Goal: Information Seeking & Learning: Learn about a topic

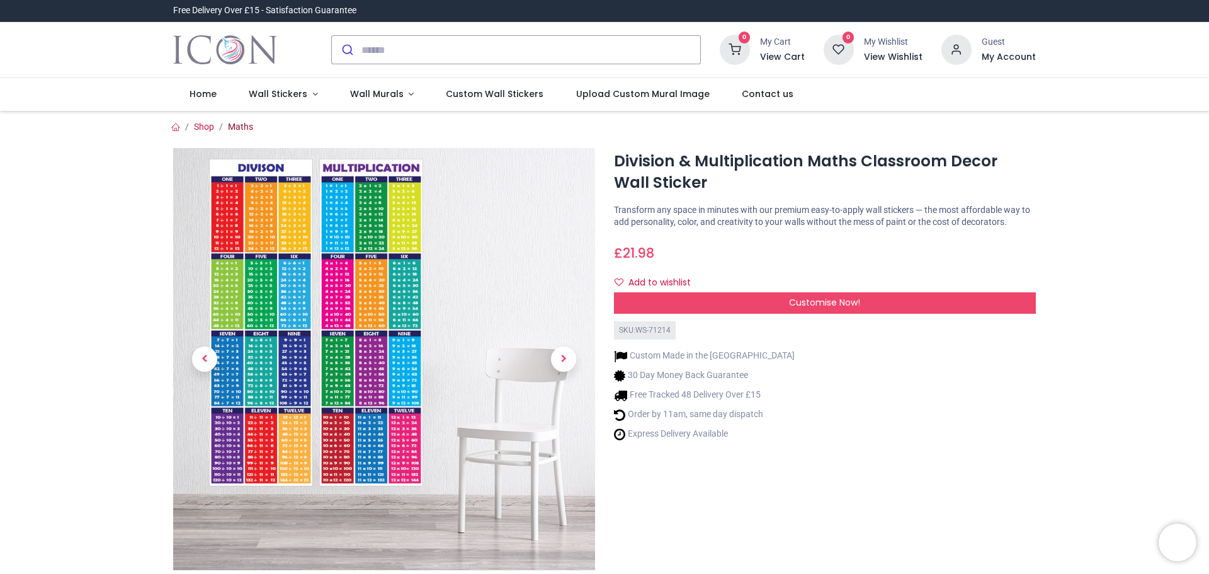
click at [237, 130] on link "Maths" at bounding box center [240, 127] width 25 height 10
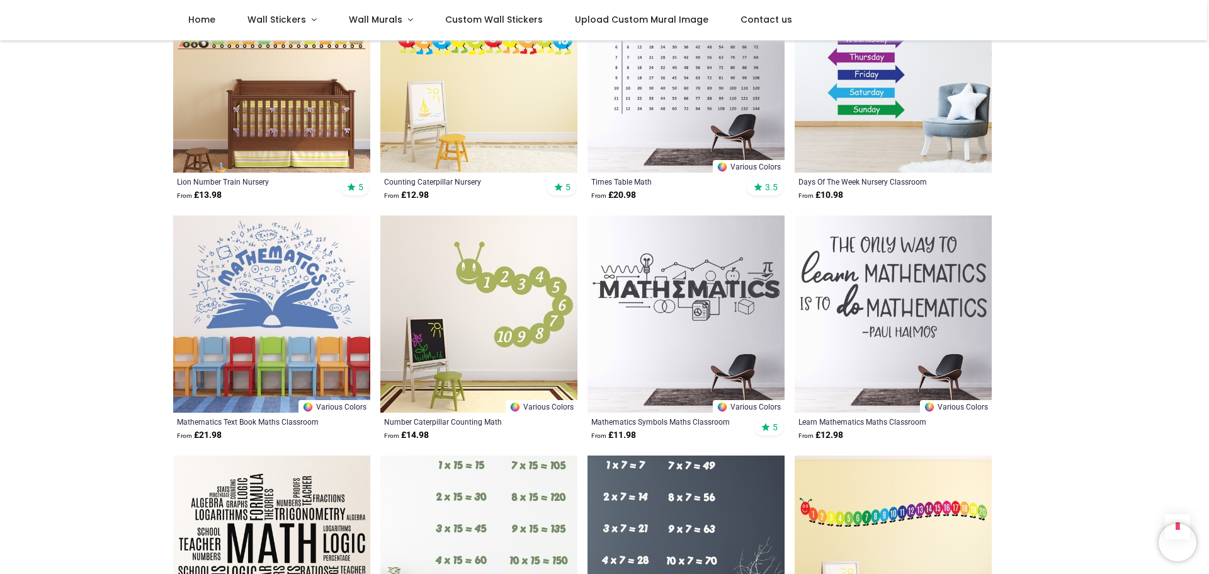
scroll to position [512, 0]
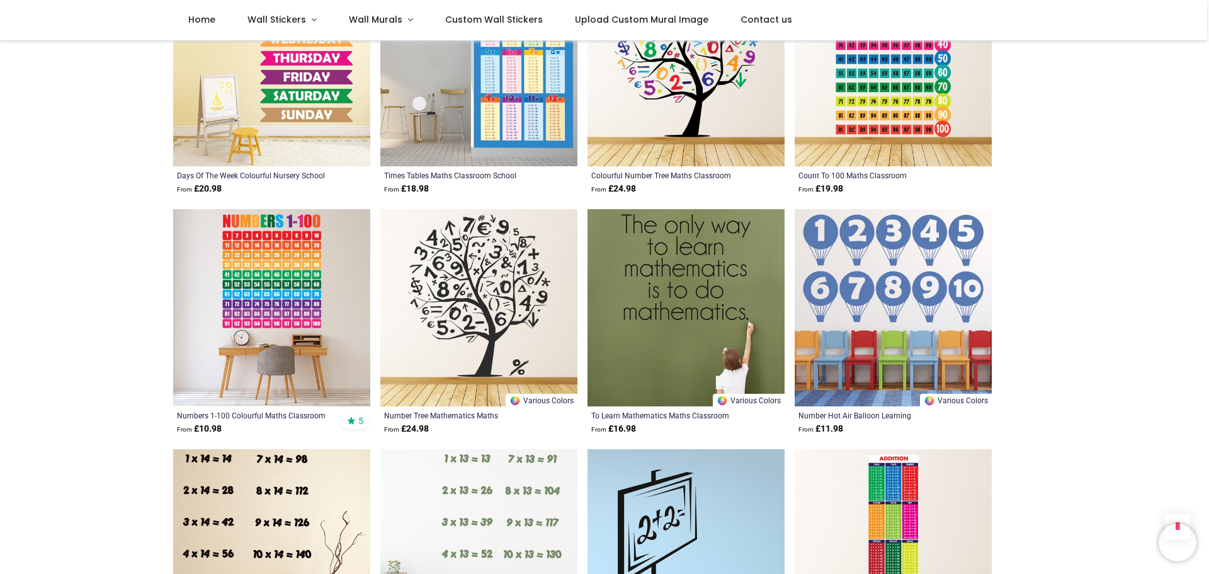
scroll to position [2841, 0]
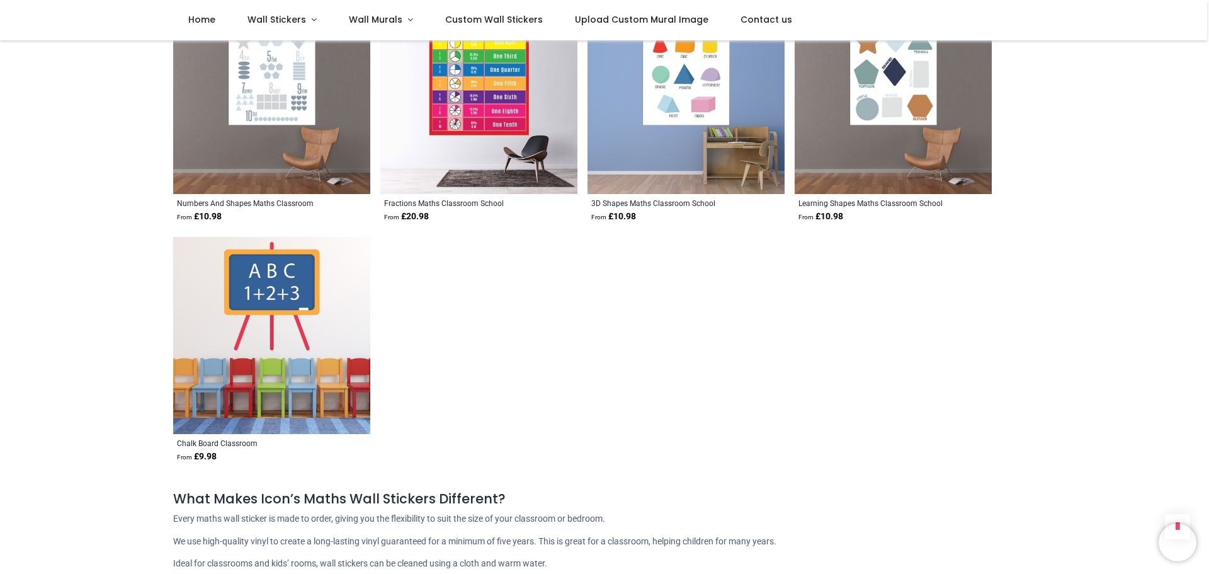
scroll to position [3912, 0]
